Goal: Task Accomplishment & Management: Manage account settings

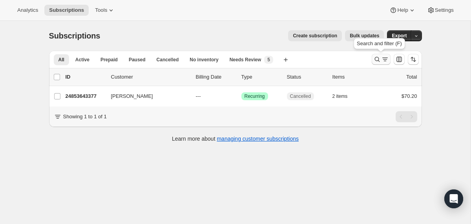
click at [376, 59] on icon "Search and filter results" at bounding box center [377, 59] width 8 height 8
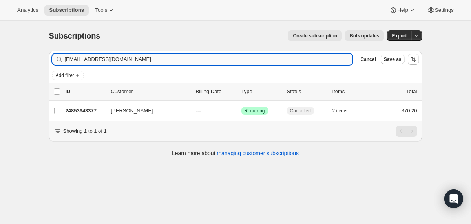
click at [263, 61] on input "swimbaby921@yahoo.com" at bounding box center [209, 59] width 288 height 11
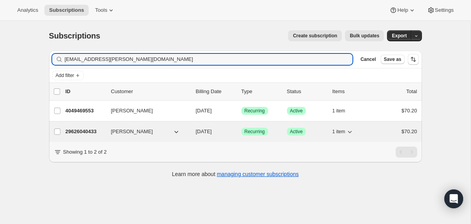
type input "violet.meraz@icloud.com"
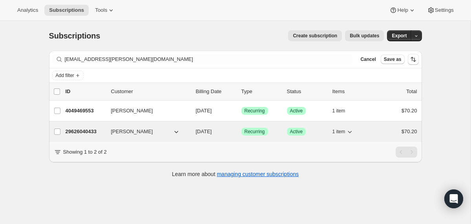
click at [188, 131] on div "Violet Meraz" at bounding box center [150, 131] width 78 height 8
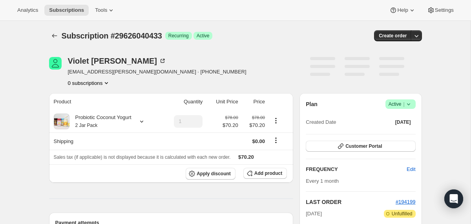
click at [411, 103] on icon at bounding box center [408, 104] width 8 height 8
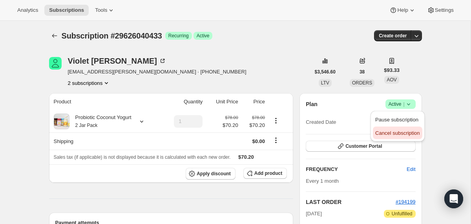
click at [388, 135] on span "Cancel subscription" at bounding box center [397, 133] width 44 height 6
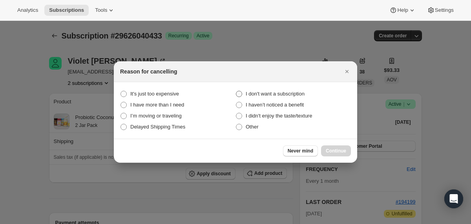
click at [270, 91] on span "I don't want a subscription" at bounding box center [274, 94] width 59 height 6
click at [236, 91] on subscription "I don't want a subscription" at bounding box center [236, 91] width 0 height 0
radio subscription "true"
click at [327, 151] on span "Continue" at bounding box center [335, 150] width 20 height 6
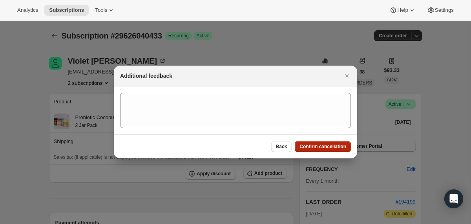
click at [325, 147] on span "Confirm cancellation" at bounding box center [322, 146] width 47 height 6
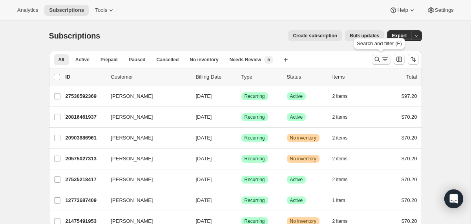
click at [374, 61] on icon "Search and filter results" at bounding box center [377, 59] width 8 height 8
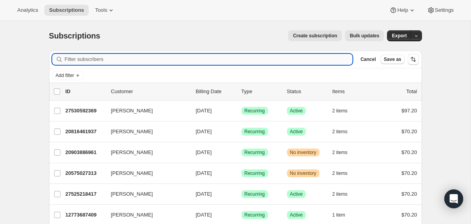
click at [271, 57] on input "Filter subscribers" at bounding box center [209, 59] width 288 height 11
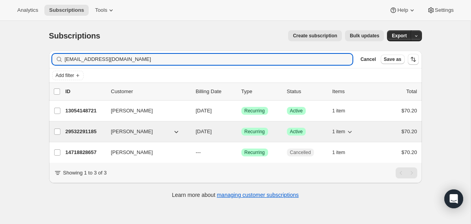
type input "[EMAIL_ADDRESS][DOMAIN_NAME]"
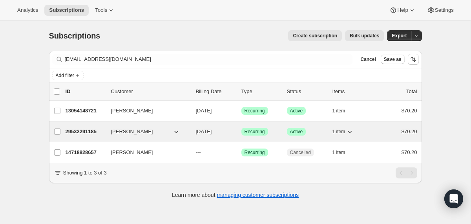
click at [193, 131] on div "29532291185 [PERSON_NAME] [DATE] Success Recurring Success Active 1 item $70.20" at bounding box center [240, 131] width 351 height 11
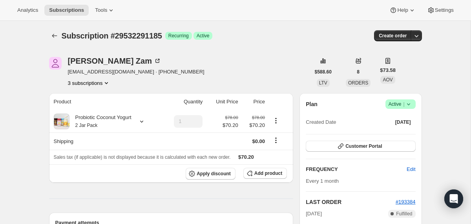
click at [408, 102] on icon at bounding box center [408, 104] width 8 height 8
click at [385, 135] on span "Cancel subscription" at bounding box center [397, 133] width 44 height 6
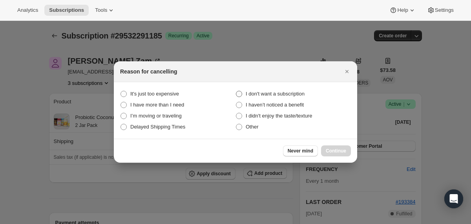
click at [291, 93] on span "I don't want a subscription" at bounding box center [274, 94] width 59 height 6
click at [236, 91] on subscription "I don't want a subscription" at bounding box center [236, 91] width 0 height 0
radio subscription "true"
click at [337, 149] on span "Continue" at bounding box center [335, 150] width 20 height 6
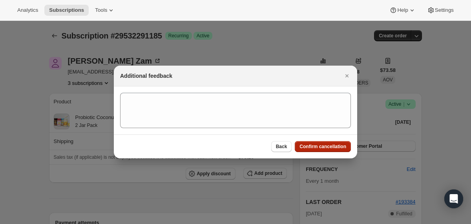
click at [327, 147] on span "Confirm cancellation" at bounding box center [322, 146] width 47 height 6
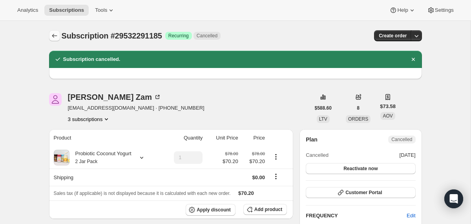
click at [55, 36] on icon "Subscriptions" at bounding box center [55, 36] width 8 height 8
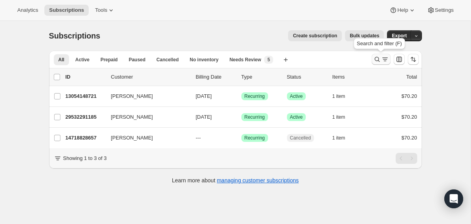
click at [375, 58] on icon "Search and filter results" at bounding box center [377, 59] width 8 height 8
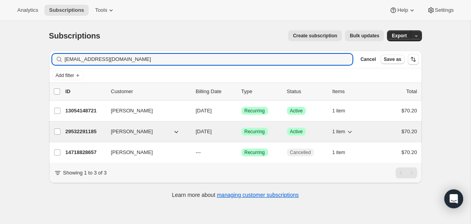
click at [194, 131] on div "29532291185 [PERSON_NAME] [DATE] Success Recurring Success Active 1 item $70.20" at bounding box center [240, 131] width 351 height 11
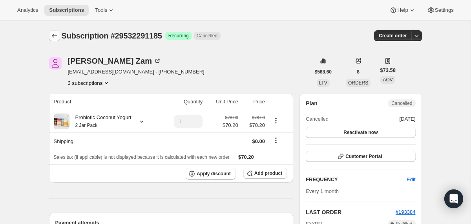
click at [55, 32] on icon "Subscriptions" at bounding box center [55, 36] width 8 height 8
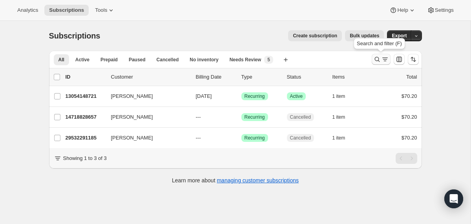
click at [377, 58] on icon "Search and filter results" at bounding box center [377, 59] width 8 height 8
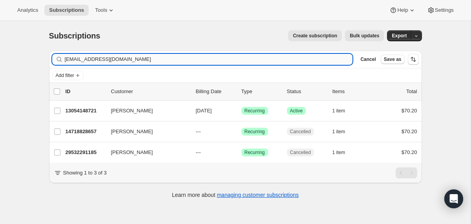
click at [285, 58] on input "[EMAIL_ADDRESS][DOMAIN_NAME]" at bounding box center [209, 59] width 288 height 11
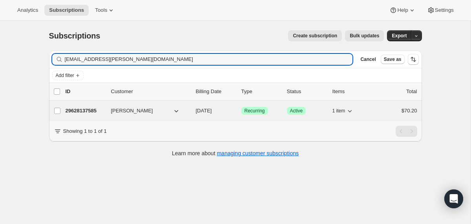
type input "[EMAIL_ADDRESS][PERSON_NAME][DOMAIN_NAME]"
click at [198, 113] on p "[DATE]" at bounding box center [215, 111] width 39 height 8
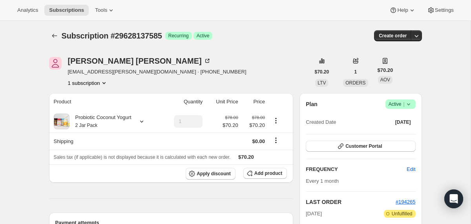
click at [407, 103] on icon at bounding box center [408, 104] width 8 height 8
click at [398, 131] on span "Cancel subscription" at bounding box center [397, 133] width 44 height 6
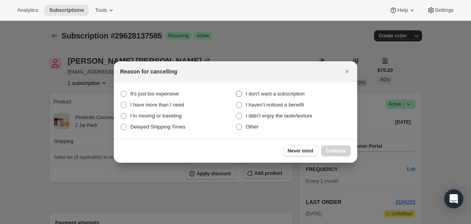
click at [301, 96] on span "I don't want a subscription" at bounding box center [274, 94] width 59 height 6
click at [236, 91] on subscription "I don't want a subscription" at bounding box center [236, 91] width 0 height 0
radio subscription "true"
click at [330, 149] on span "Continue" at bounding box center [335, 150] width 20 height 6
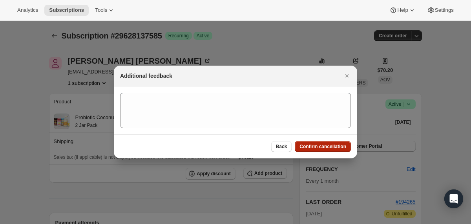
click at [330, 149] on span "Confirm cancellation" at bounding box center [322, 146] width 47 height 6
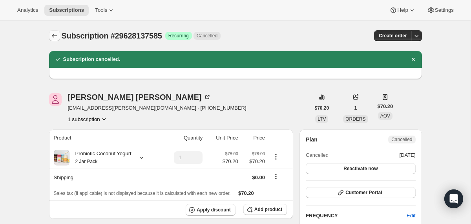
click at [52, 32] on icon "Subscriptions" at bounding box center [55, 36] width 8 height 8
